Goal: Information Seeking & Learning: Learn about a topic

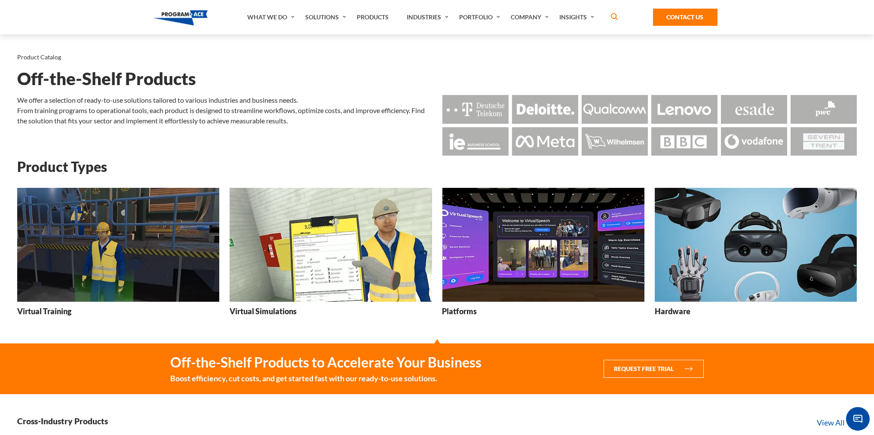
click at [463, 226] on img at bounding box center [543, 245] width 202 height 114
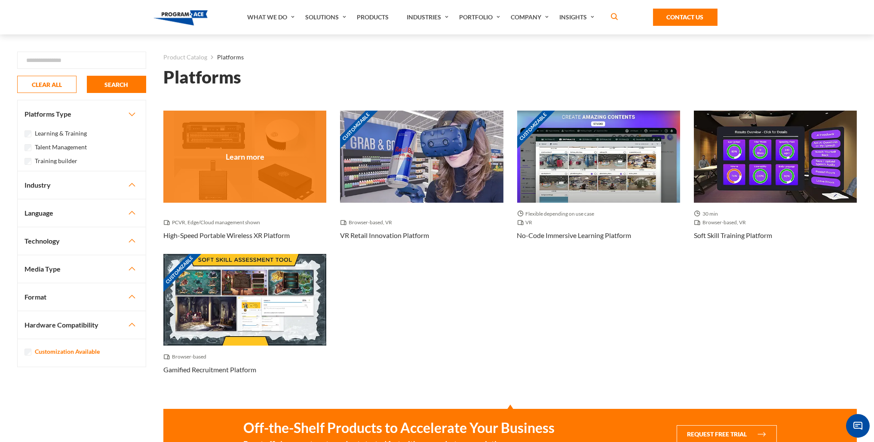
click at [249, 179] on div at bounding box center [244, 156] width 163 height 92
